Goal: Navigation & Orientation: Understand site structure

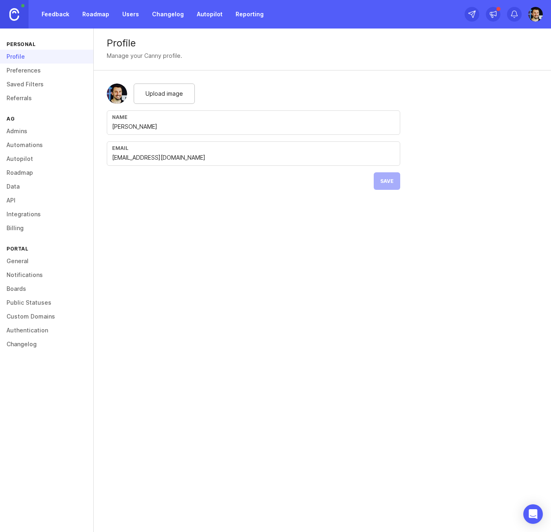
click at [57, 14] on link "Feedback" at bounding box center [55, 14] width 37 height 15
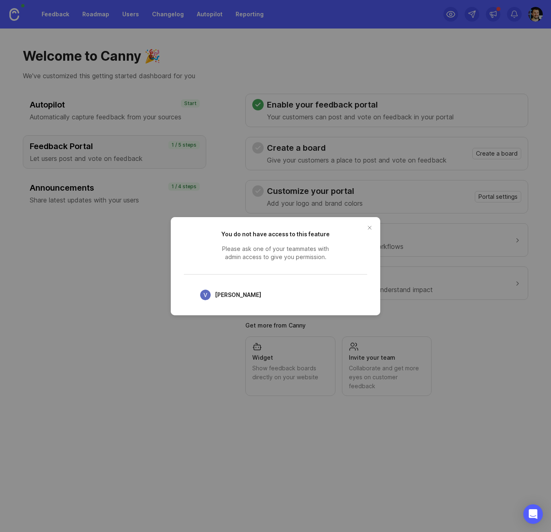
click at [365, 226] on button "close button" at bounding box center [369, 227] width 13 height 13
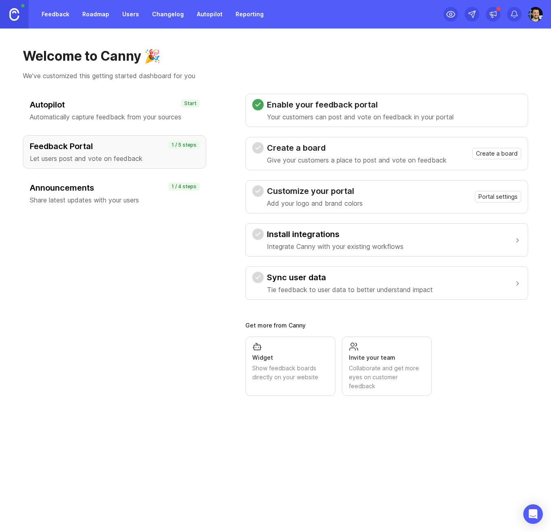
click at [92, 18] on link "Roadmap" at bounding box center [95, 14] width 37 height 15
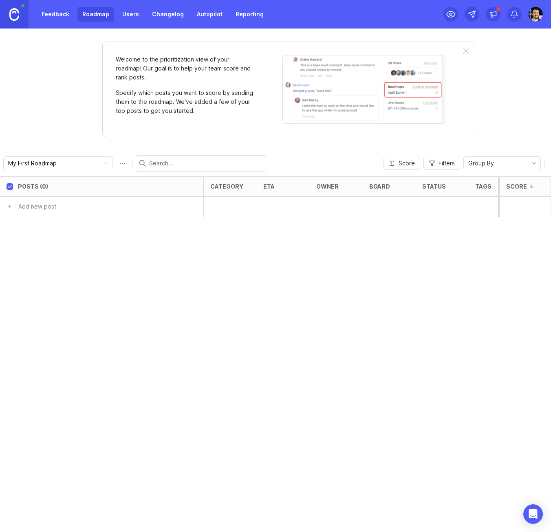
click at [61, 17] on link "Feedback" at bounding box center [55, 14] width 37 height 15
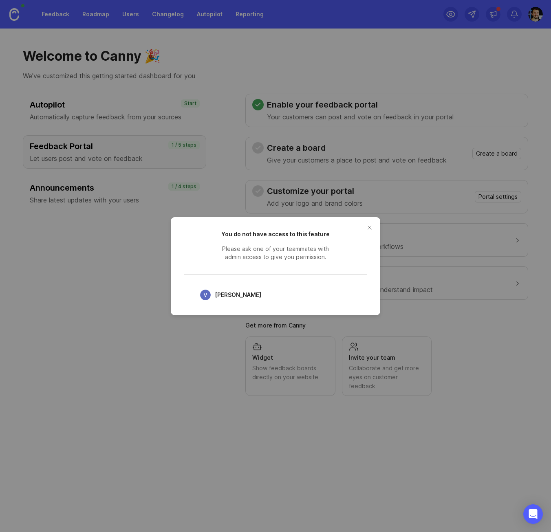
click at [372, 227] on button "close button" at bounding box center [369, 227] width 13 height 13
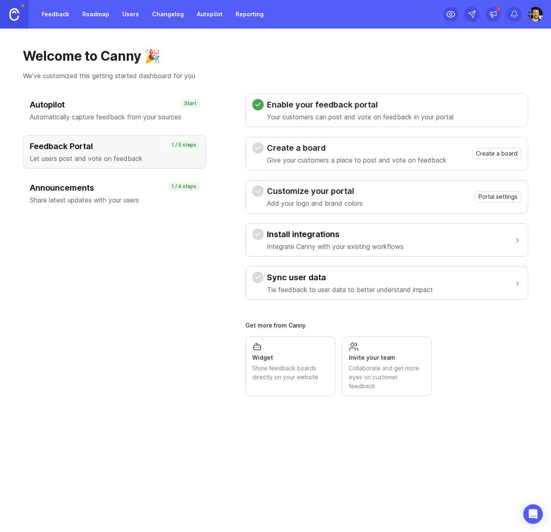
click at [293, 351] on div "Widget Show feedback boards directly on your website" at bounding box center [290, 362] width 76 height 40
click at [528, 513] on div "Open Intercom Messenger" at bounding box center [533, 515] width 22 height 22
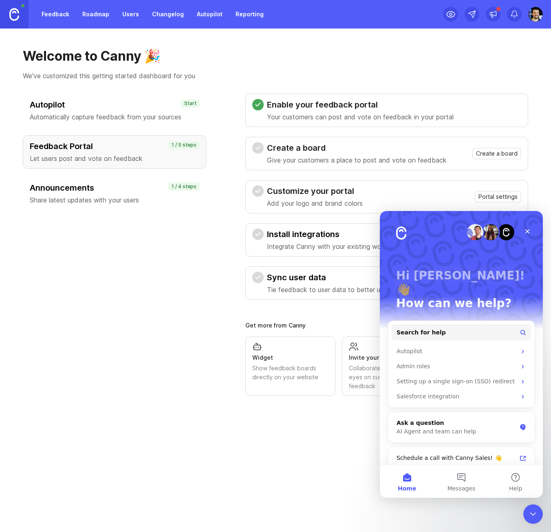
click at [524, 517] on div "Close Intercom Messenger" at bounding box center [533, 514] width 20 height 20
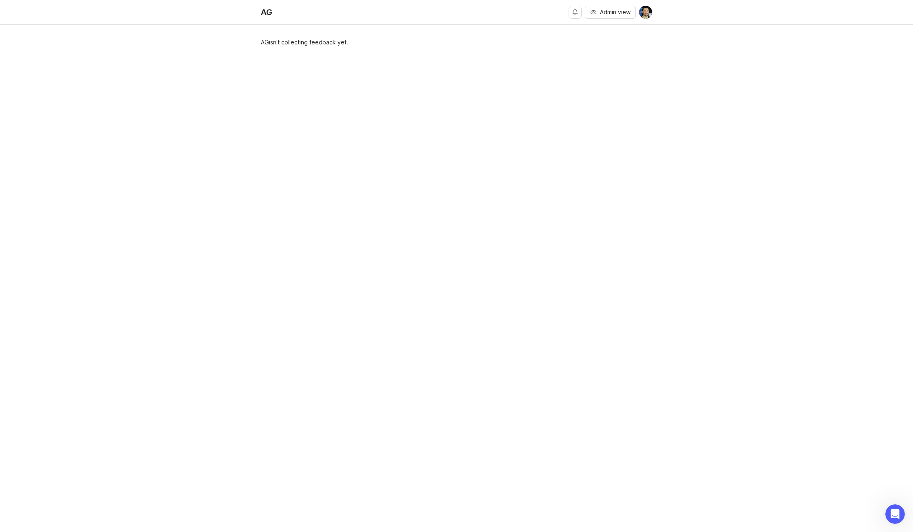
click at [592, 18] on button "Admin view" at bounding box center [610, 12] width 51 height 13
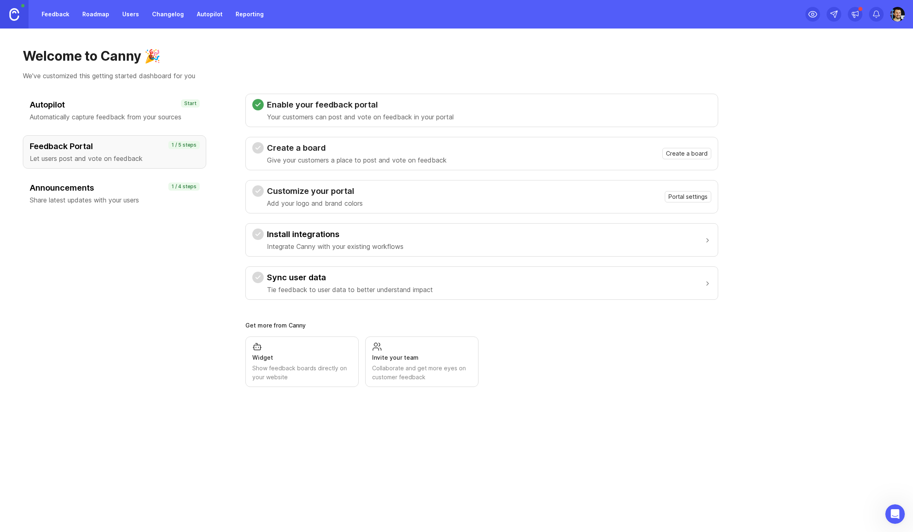
click at [689, 153] on span "Create a board" at bounding box center [687, 154] width 42 height 8
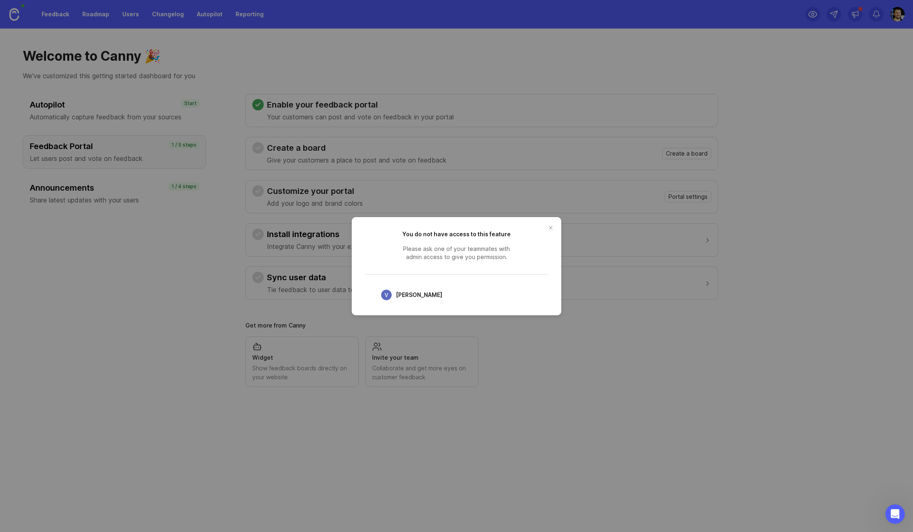
click at [393, 298] on div "[PERSON_NAME]" at bounding box center [411, 295] width 61 height 11
